Goal: Transaction & Acquisition: Purchase product/service

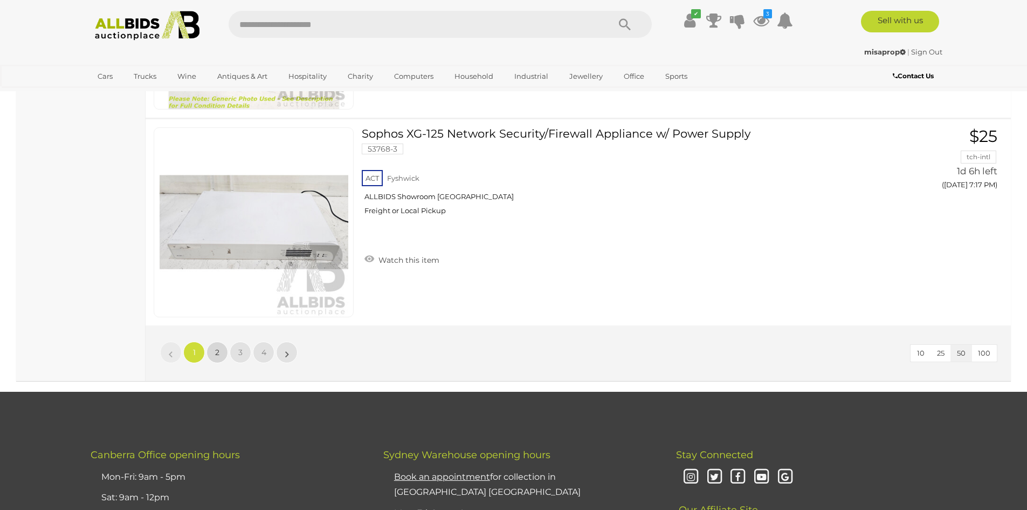
click at [221, 358] on link "2" at bounding box center [218, 352] width 22 height 22
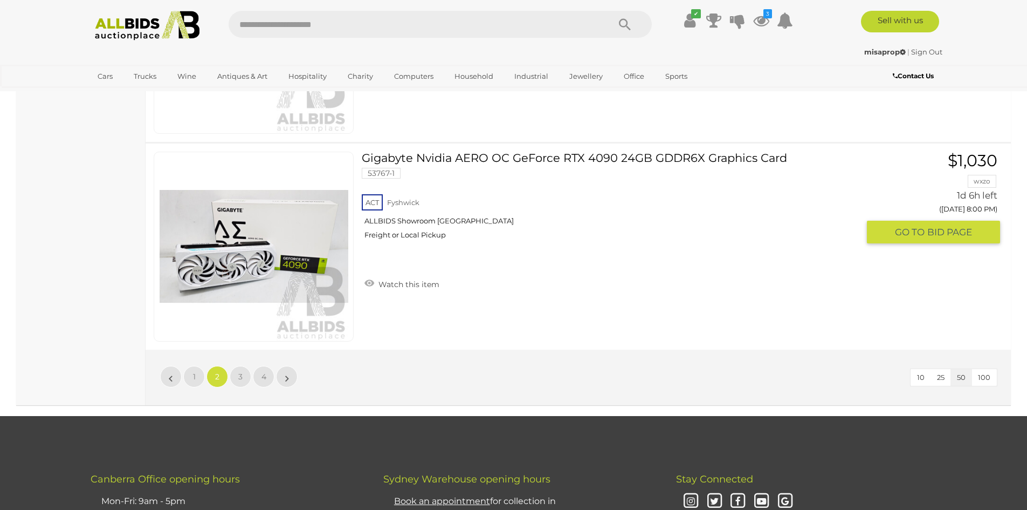
scroll to position [10278, 0]
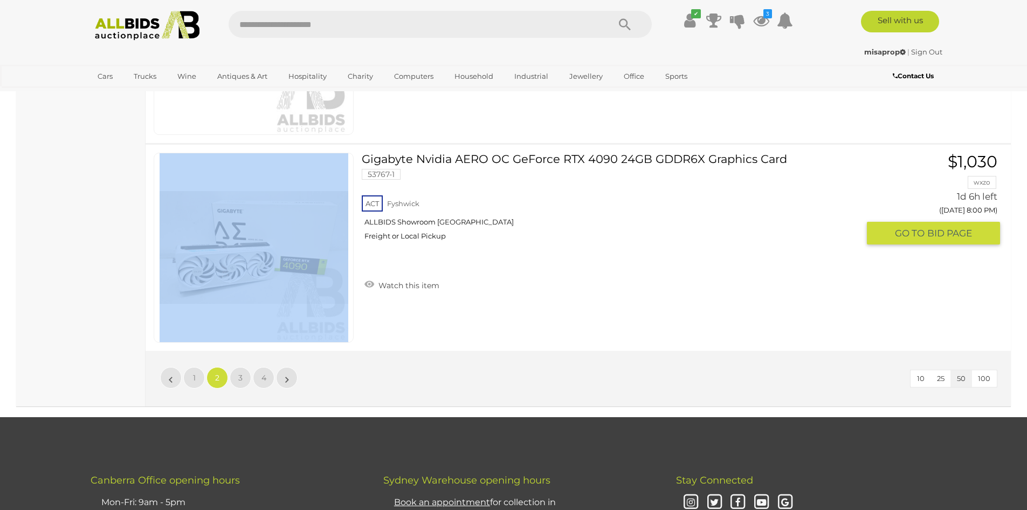
drag, startPoint x: 365, startPoint y: 145, endPoint x: 813, endPoint y: 170, distance: 449.5
click at [813, 170] on div "Gigabyte Nvidia AERO OC GeForce RTX 4090 24GB GDDR6X Graphics Card 53767-1 ACT …" at bounding box center [579, 248] width 882 height 206
click at [767, 190] on link "Gigabyte Nvidia AERO OC GeForce RTX 4090 24GB GDDR6X Graphics Card 53767-1 ACT …" at bounding box center [614, 201] width 489 height 96
